Goal: Understand process/instructions

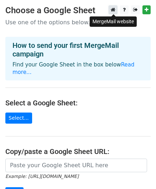
click at [111, 9] on icon at bounding box center [113, 9] width 5 height 5
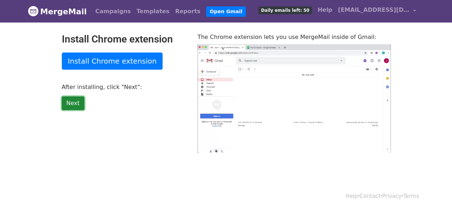
click at [67, 105] on link "Next" at bounding box center [73, 103] width 22 height 14
type input "14.95"
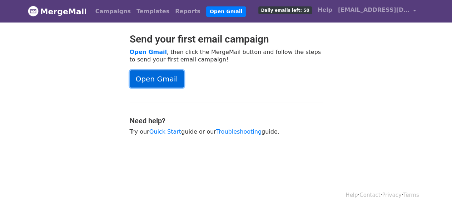
click at [162, 76] on link "Open Gmail" at bounding box center [157, 78] width 54 height 17
